Goal: Find specific page/section: Find specific page/section

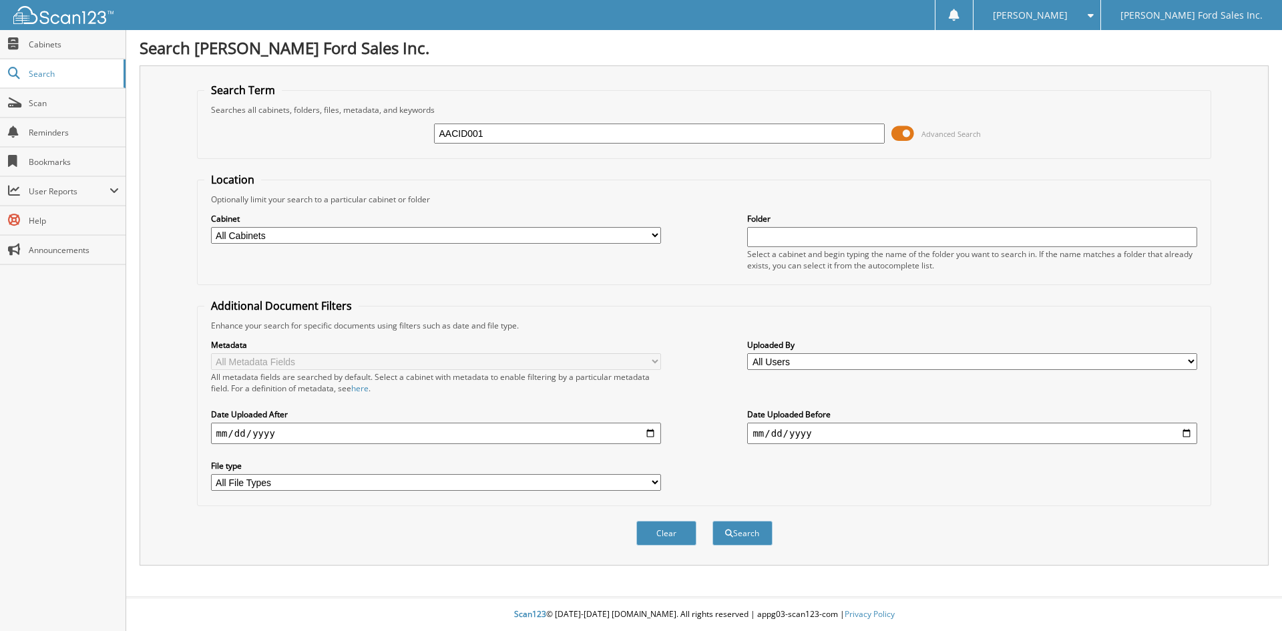
type input "AACID001"
click at [713, 521] on button "Search" at bounding box center [743, 533] width 60 height 25
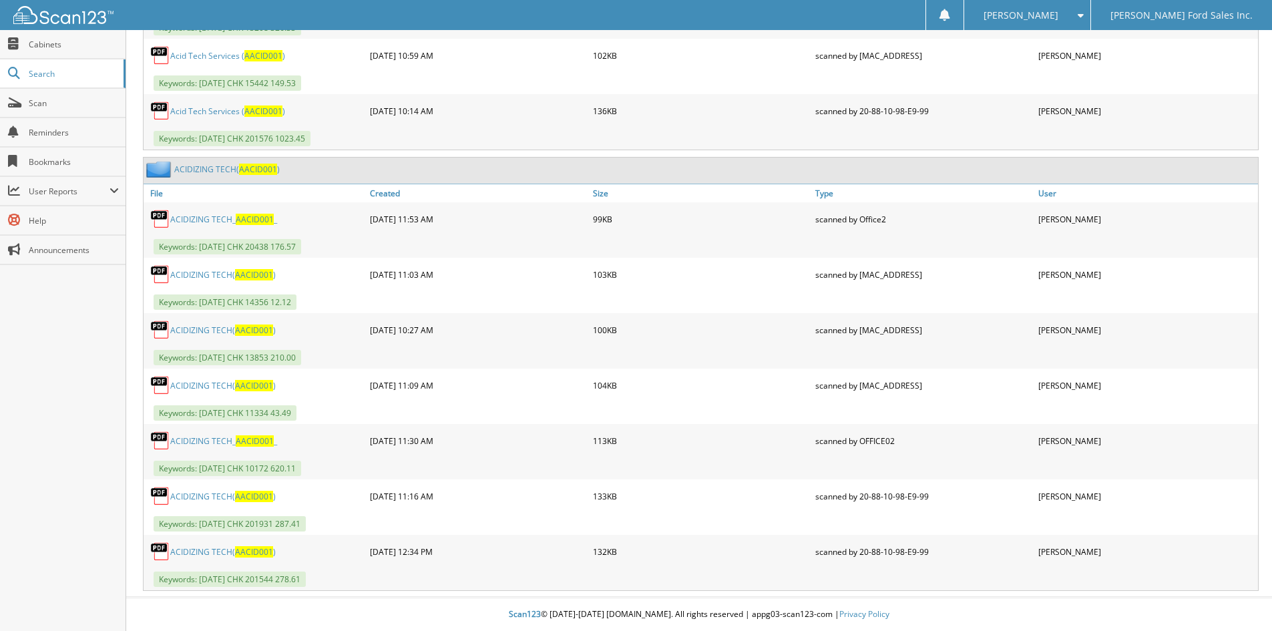
scroll to position [1162, 0]
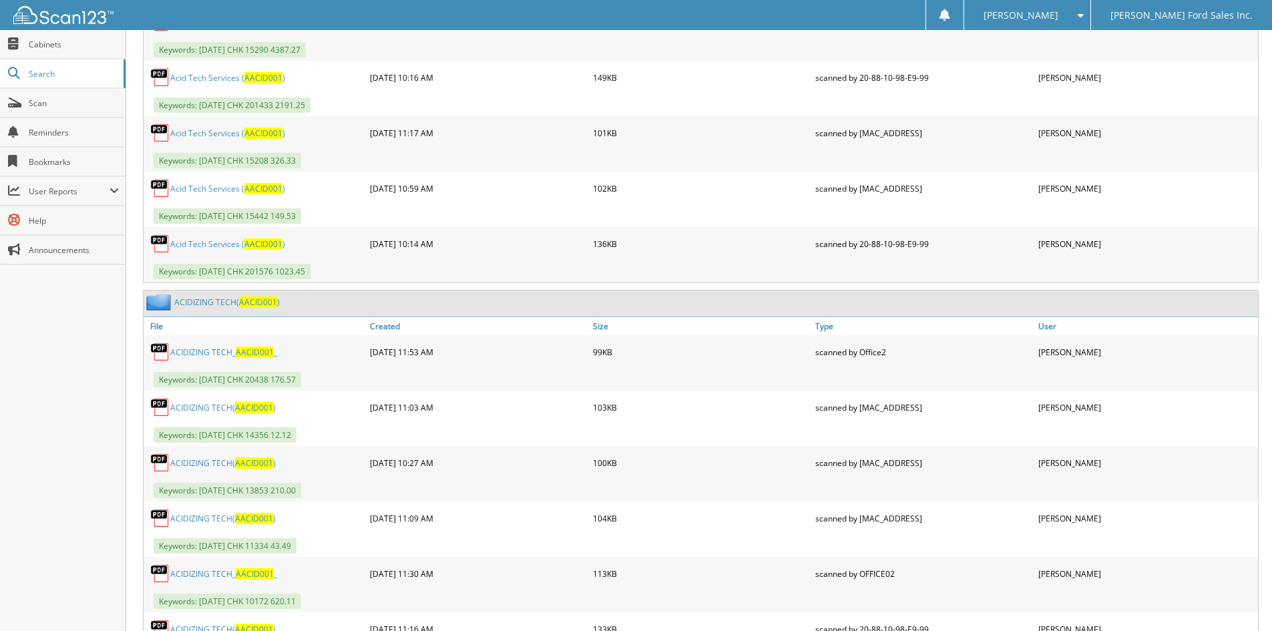
click at [218, 301] on link "ACIDIZING TECH( AACID001 )" at bounding box center [227, 302] width 106 height 11
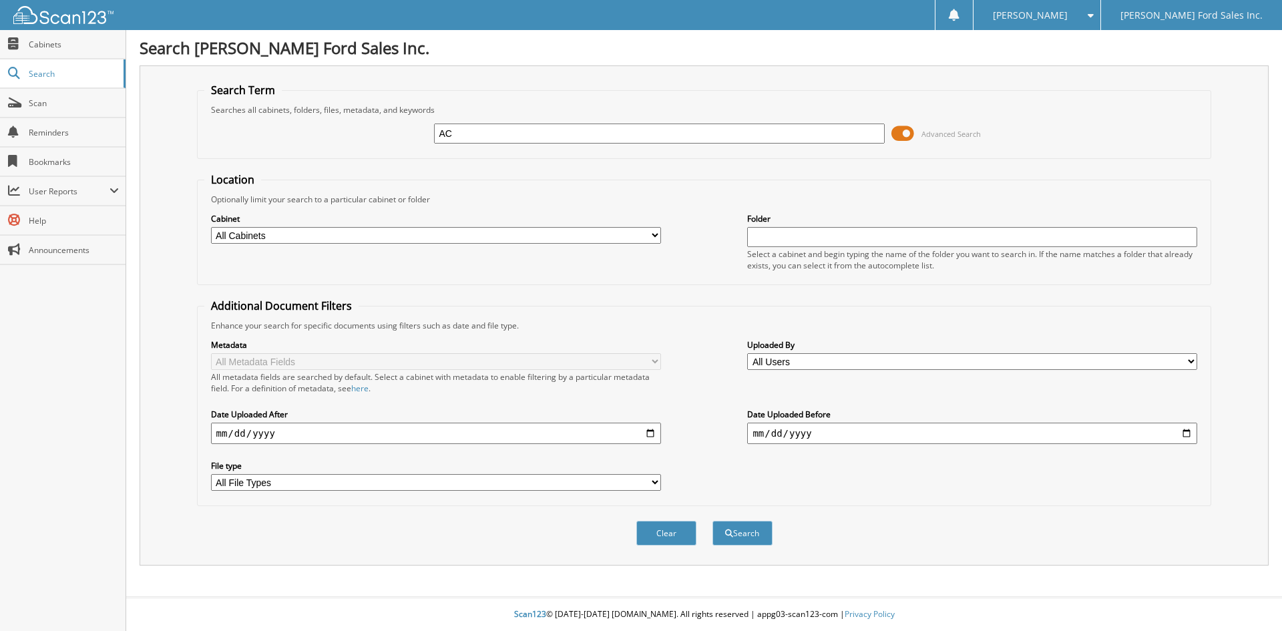
type input "A"
type input "AACID001"
click at [733, 534] on button "Search" at bounding box center [743, 533] width 60 height 25
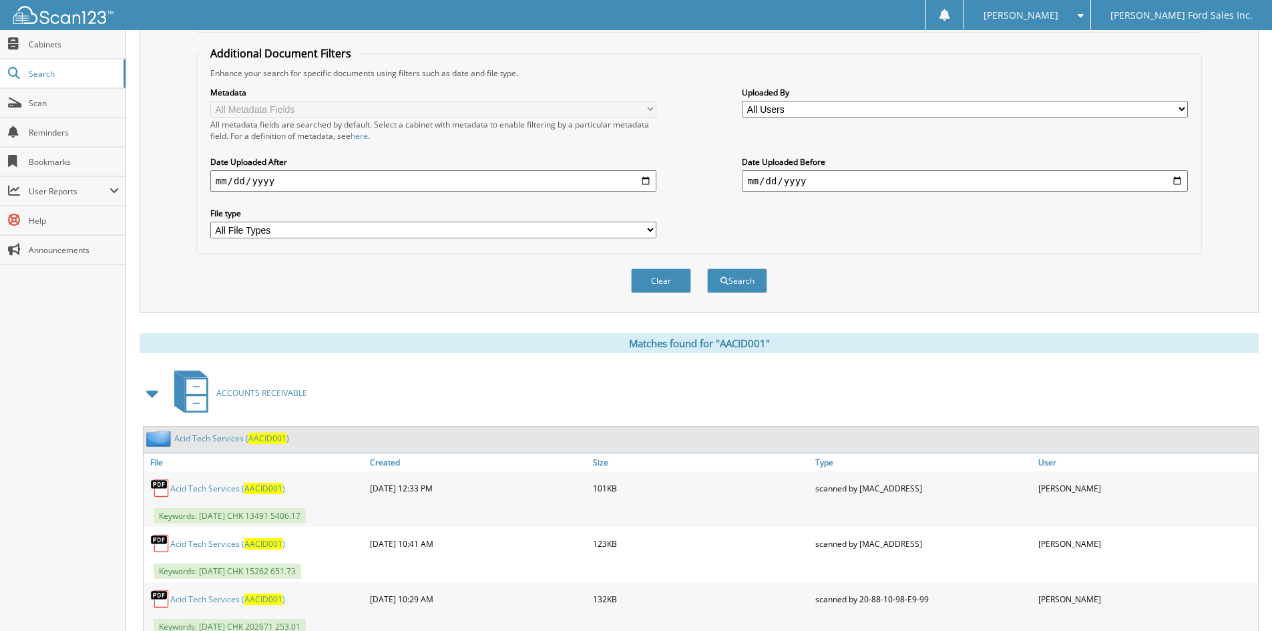
scroll to position [401, 0]
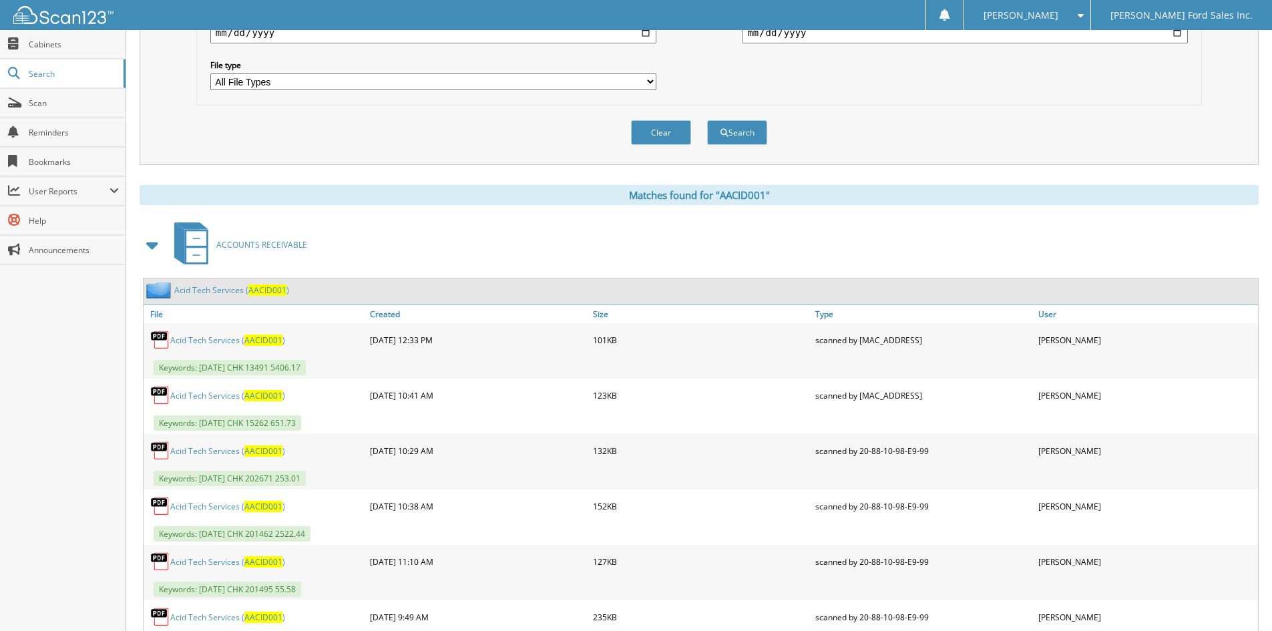
click at [215, 290] on link "Acid Tech Services ( AACID001 )" at bounding box center [231, 290] width 115 height 11
